Goal: Information Seeking & Learning: Find specific fact

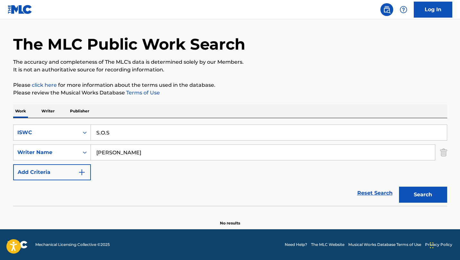
drag, startPoint x: 146, startPoint y: 136, endPoint x: 53, endPoint y: 119, distance: 94.5
click at [53, 119] on div "SearchWithCriteria527373f5-dca9-49e4-9e71-634bac2232cd ISWC S.O.S SearchWithCri…" at bounding box center [230, 162] width 434 height 88
type input "the battle"
drag, startPoint x: 147, startPoint y: 154, endPoint x: 50, endPoint y: 137, distance: 98.1
click at [50, 137] on div "SearchWithCriteria527373f5-dca9-49e4-9e71-634bac2232cd ISWC the battle SearchWi…" at bounding box center [230, 153] width 434 height 56
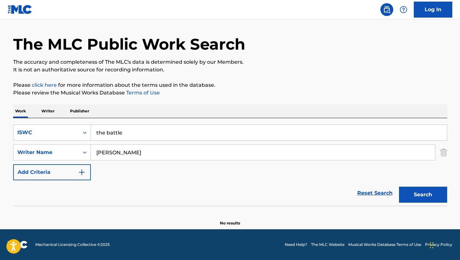
click at [431, 193] on button "Search" at bounding box center [423, 195] width 48 height 16
click at [180, 157] on input "[PERSON_NAME]" at bounding box center [263, 152] width 344 height 15
click at [399, 187] on button "Search" at bounding box center [423, 195] width 48 height 16
drag, startPoint x: 158, startPoint y: 156, endPoint x: 85, endPoint y: 145, distance: 73.6
click at [85, 145] on div "SearchWithCriteria9fde6b6d-4e28-4a61-b720-8fd40e3ac3df Writer Name [PERSON_NAME]" at bounding box center [230, 153] width 434 height 16
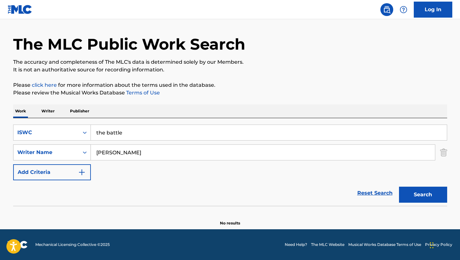
type input "[PERSON_NAME]"
click at [399, 187] on button "Search" at bounding box center [423, 195] width 48 height 16
click at [67, 133] on div "ISWC" at bounding box center [46, 133] width 58 height 8
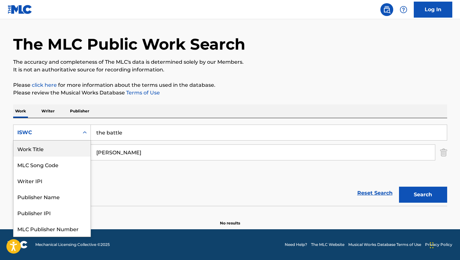
click at [45, 147] on div "Work Title" at bounding box center [51, 149] width 77 height 16
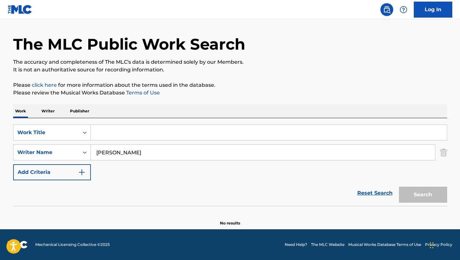
click at [127, 137] on input "Search Form" at bounding box center [269, 132] width 356 height 15
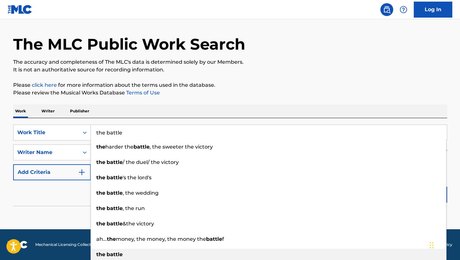
type input "the battle"
click at [125, 253] on div "the battle" at bounding box center [268, 255] width 355 height 12
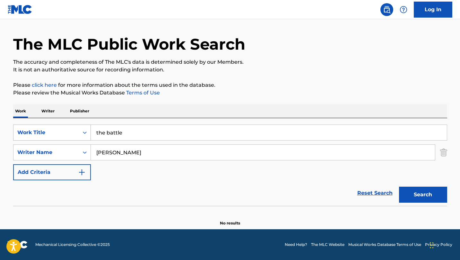
drag, startPoint x: 121, startPoint y: 154, endPoint x: 72, endPoint y: 140, distance: 51.7
click at [72, 140] on div "SearchWithCriteria3b8f08c4-71ec-415b-9aa8-4295e3075ef6 Work Title the battle Se…" at bounding box center [230, 153] width 434 height 56
type input "[PERSON_NAME]"
click at [424, 189] on button "Search" at bounding box center [423, 195] width 48 height 16
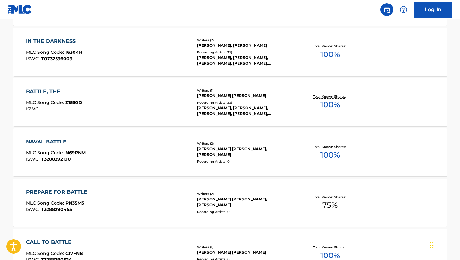
scroll to position [260, 0]
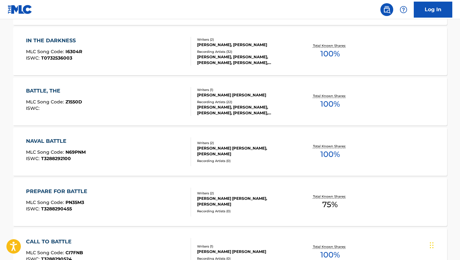
click at [151, 106] on div "BATTLE, THE MLC Song Code : Z1550D ISWC :" at bounding box center [108, 101] width 165 height 29
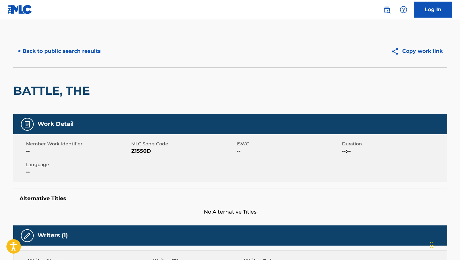
click at [58, 51] on button "< Back to public search results" at bounding box center [59, 51] width 92 height 16
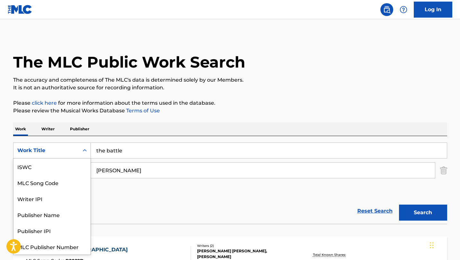
click at [73, 158] on div "Work Title" at bounding box center [52, 151] width 78 height 16
click at [52, 165] on div "ISWC" at bounding box center [51, 167] width 77 height 16
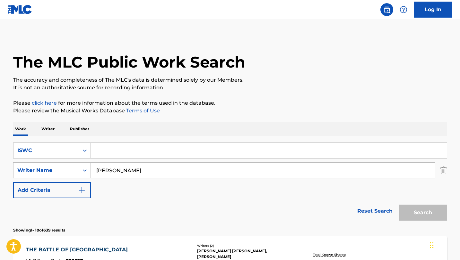
click at [125, 151] on input "Search Form" at bounding box center [269, 150] width 356 height 15
paste input "T-903.094.842-6"
type input "T-903.094.842-6"
drag, startPoint x: 164, startPoint y: 173, endPoint x: 58, endPoint y: 162, distance: 107.0
click at [58, 163] on div "SearchWithCriteria9fde6b6d-4e28-4a61-b720-8fd40e3ac3df Writer Name [PERSON_NAME]" at bounding box center [230, 171] width 434 height 16
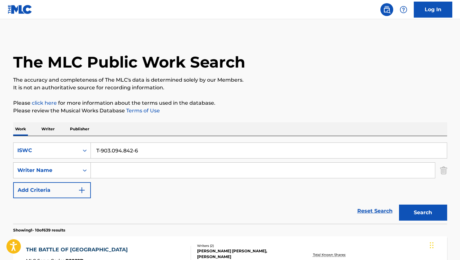
click at [399, 205] on button "Search" at bounding box center [423, 213] width 48 height 16
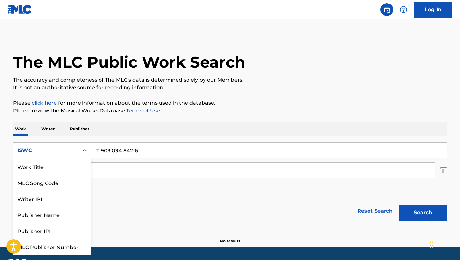
click at [56, 155] on div "ISWC" at bounding box center [45, 151] width 65 height 12
click at [48, 166] on div "Work Title" at bounding box center [51, 167] width 77 height 16
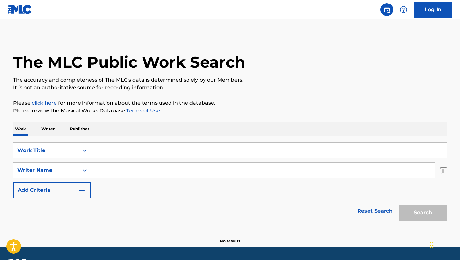
click at [132, 148] on input "Search Form" at bounding box center [269, 150] width 356 height 15
paste input "La Petite Mort"
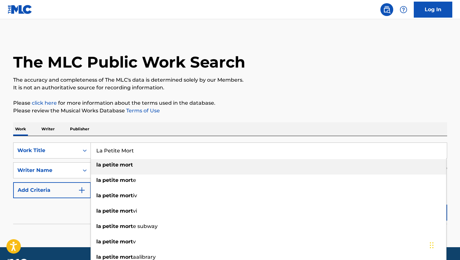
click at [130, 167] on strong "mort" at bounding box center [126, 165] width 13 height 6
type input "la petite mort"
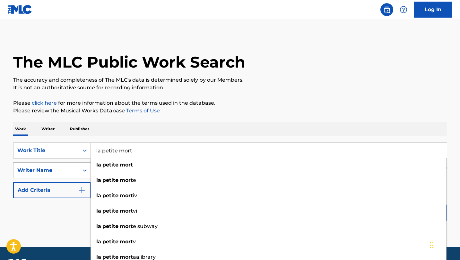
click at [179, 129] on div "Work Writer Publisher" at bounding box center [230, 129] width 434 height 13
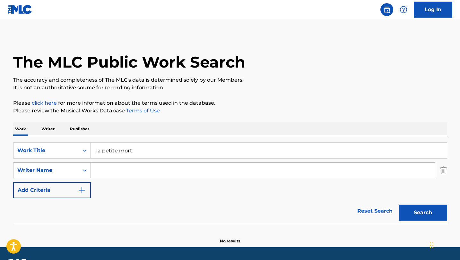
click at [144, 165] on input "Search Form" at bounding box center [263, 170] width 344 height 15
paste input "[PERSON_NAME]"
type input "[PERSON_NAME]"
click at [399, 205] on button "Search" at bounding box center [423, 213] width 48 height 16
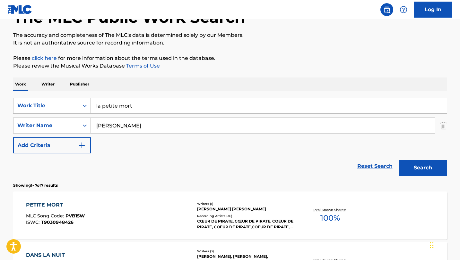
scroll to position [54, 0]
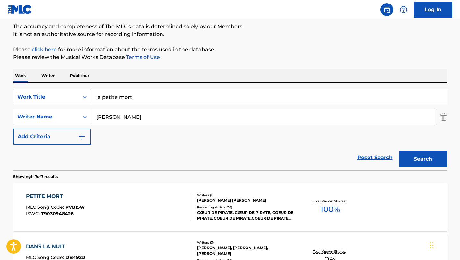
click at [132, 207] on div "PETITE MORT MLC Song Code : PVB15W ISWC : T9030948426" at bounding box center [108, 207] width 165 height 29
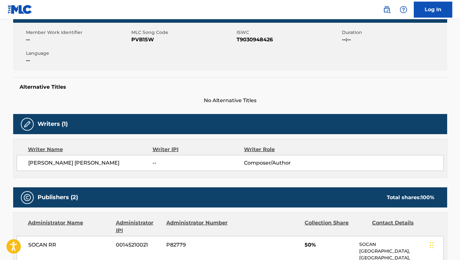
scroll to position [109, 0]
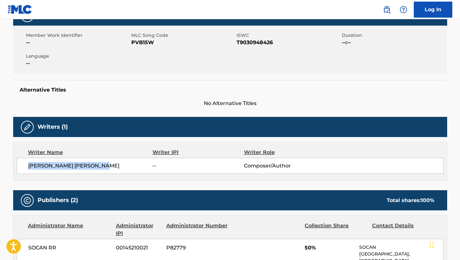
drag, startPoint x: 104, startPoint y: 169, endPoint x: 26, endPoint y: 168, distance: 77.6
click at [26, 168] on div "[PERSON_NAME] [PERSON_NAME] -- Composer/Author" at bounding box center [230, 166] width 427 height 16
copy span "[PERSON_NAME] [PERSON_NAME]"
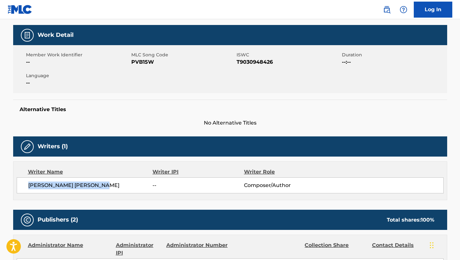
scroll to position [84, 0]
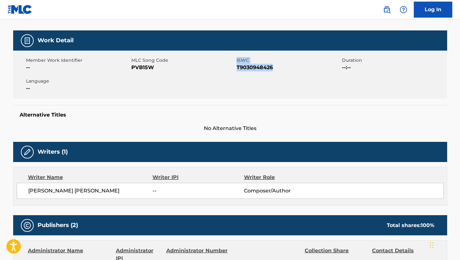
drag, startPoint x: 274, startPoint y: 66, endPoint x: 233, endPoint y: 67, distance: 40.4
click at [233, 67] on div "Member Work Identifier -- MLC Song Code PVB15W ISWC T9030948426 Duration --:-- …" at bounding box center [230, 75] width 434 height 48
click at [234, 66] on span "PVB15W" at bounding box center [183, 68] width 104 height 8
drag, startPoint x: 277, startPoint y: 67, endPoint x: 236, endPoint y: 67, distance: 40.7
click at [236, 67] on span "T9030948426" at bounding box center [288, 68] width 104 height 8
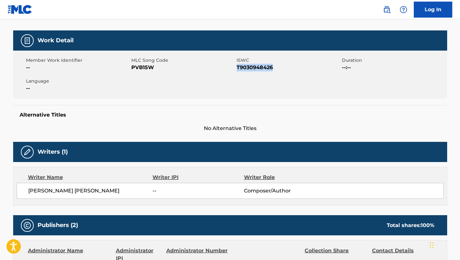
copy span "T9030948426"
drag, startPoint x: 106, startPoint y: 191, endPoint x: 79, endPoint y: 191, distance: 26.6
click at [79, 191] on span "[PERSON_NAME] [PERSON_NAME]" at bounding box center [90, 191] width 124 height 8
copy span "MIREILLE"
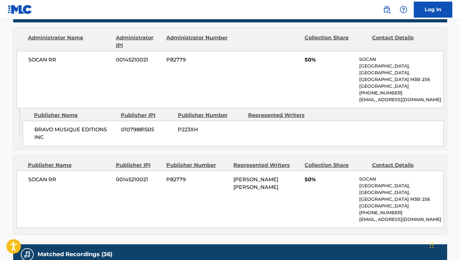
scroll to position [298, 0]
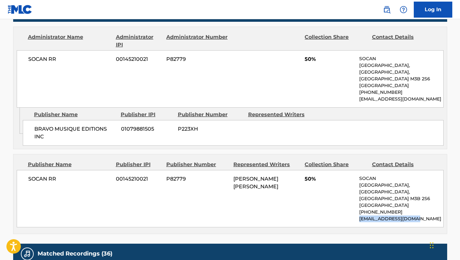
drag, startPoint x: 415, startPoint y: 203, endPoint x: 358, endPoint y: 205, distance: 57.1
click at [358, 205] on div "SOCAN RR 00145210021 P82779 [PERSON_NAME] [PERSON_NAME] [STREET_ADDRESS] [PHONE…" at bounding box center [230, 198] width 427 height 57
copy p "[EMAIL_ADDRESS][DOMAIN_NAME]"
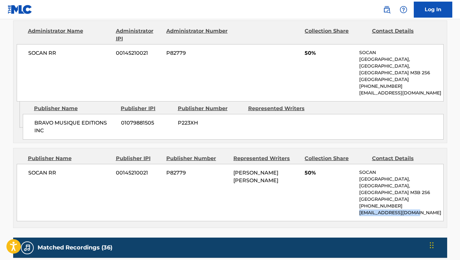
scroll to position [0, 0]
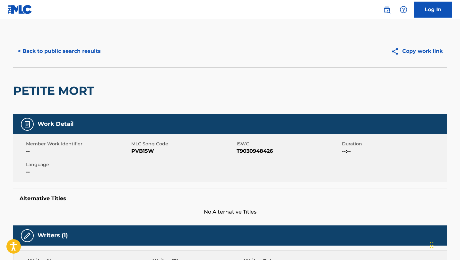
click at [79, 47] on button "< Back to public search results" at bounding box center [59, 51] width 92 height 16
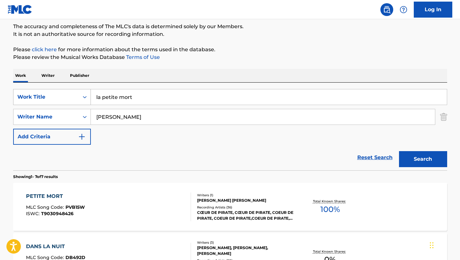
drag, startPoint x: 146, startPoint y: 99, endPoint x: 76, endPoint y: 90, distance: 71.1
click at [76, 90] on div "SearchWithCriteriaba1ac4ec-87ab-495d-9d40-c379655173c3 Work Title la petite mort" at bounding box center [230, 97] width 434 height 16
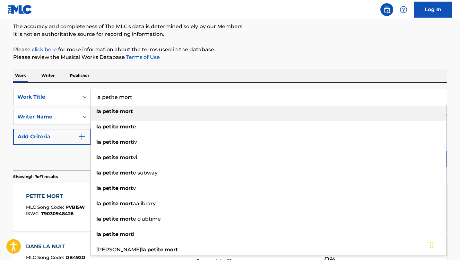
paste input "C'était salement romantique"
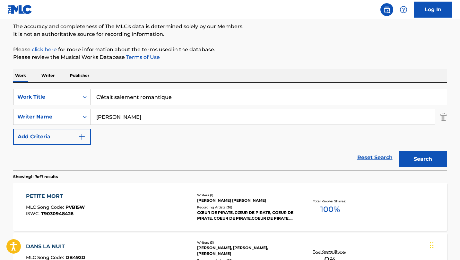
type input "C'était salement romantique"
drag, startPoint x: 164, startPoint y: 119, endPoint x: 84, endPoint y: 116, distance: 80.2
click at [84, 116] on div "SearchWithCriteria9fde6b6d-4e28-4a61-b720-8fd40e3ac3df Writer Name [PERSON_NAME]" at bounding box center [230, 117] width 434 height 16
type input "[PERSON_NAME]"
click at [399, 151] on button "Search" at bounding box center [423, 159] width 48 height 16
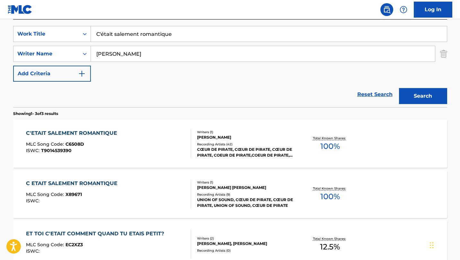
scroll to position [116, 0]
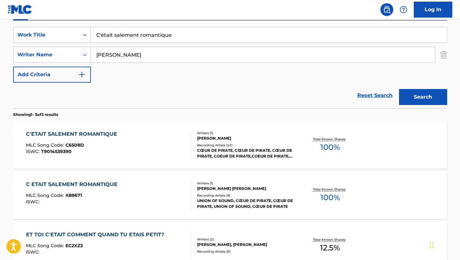
click at [132, 206] on div "C ETAIT SALEMENT ROMANTIQUE MLC Song Code : X89671 ISWC :" at bounding box center [108, 195] width 165 height 29
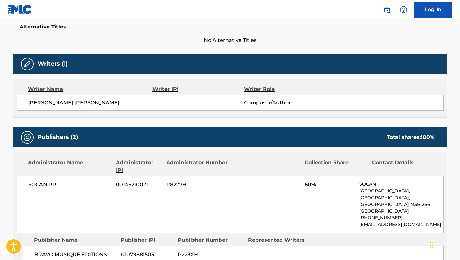
scroll to position [171, 0]
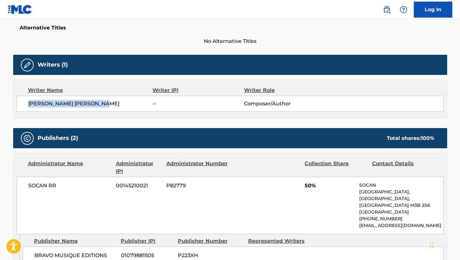
drag, startPoint x: 89, startPoint y: 106, endPoint x: 23, endPoint y: 103, distance: 65.5
click at [23, 103] on div "[PERSON_NAME] [PERSON_NAME] -- Composer/Author" at bounding box center [230, 104] width 427 height 16
copy span "[PERSON_NAME] [PERSON_NAME]"
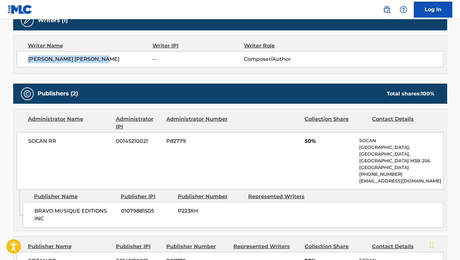
scroll to position [208, 0]
